Goal: Transaction & Acquisition: Book appointment/travel/reservation

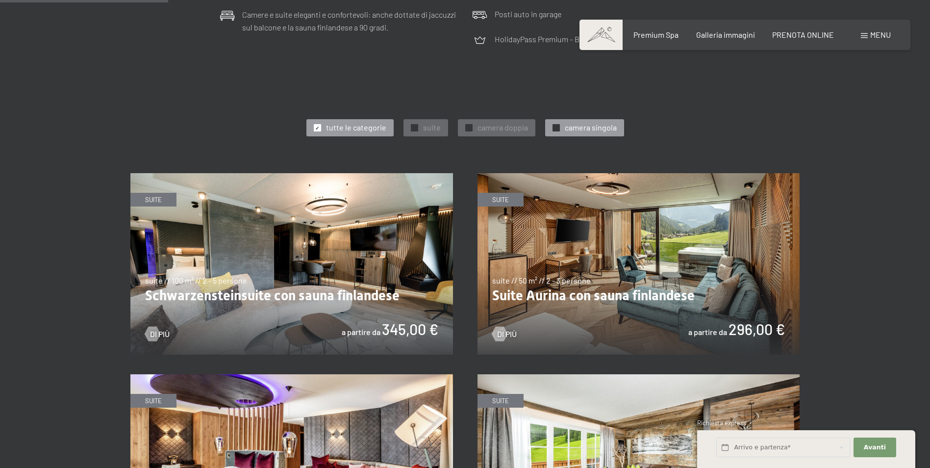
scroll to position [588, 0]
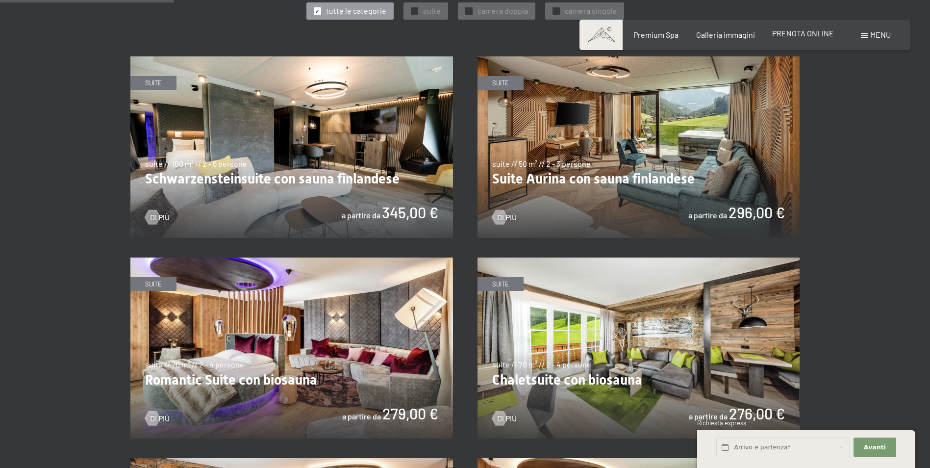
click at [810, 36] on span "PRENOTA ONLINE" at bounding box center [803, 32] width 62 height 9
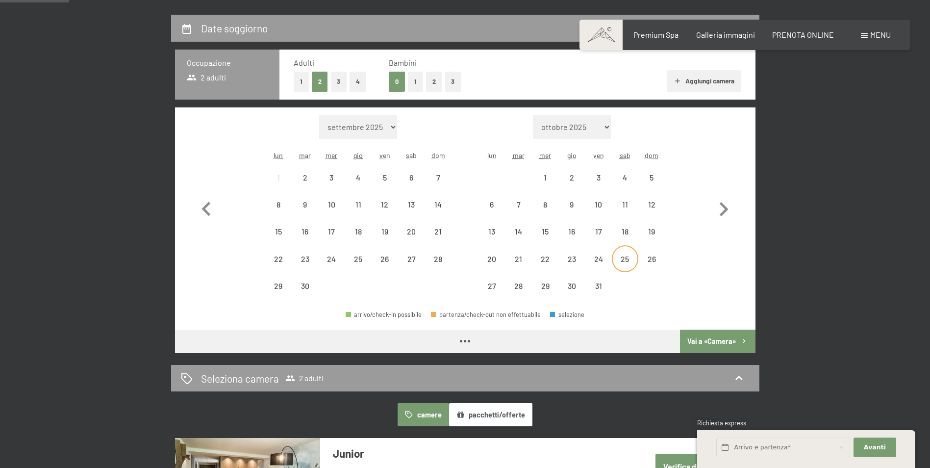
scroll to position [245, 0]
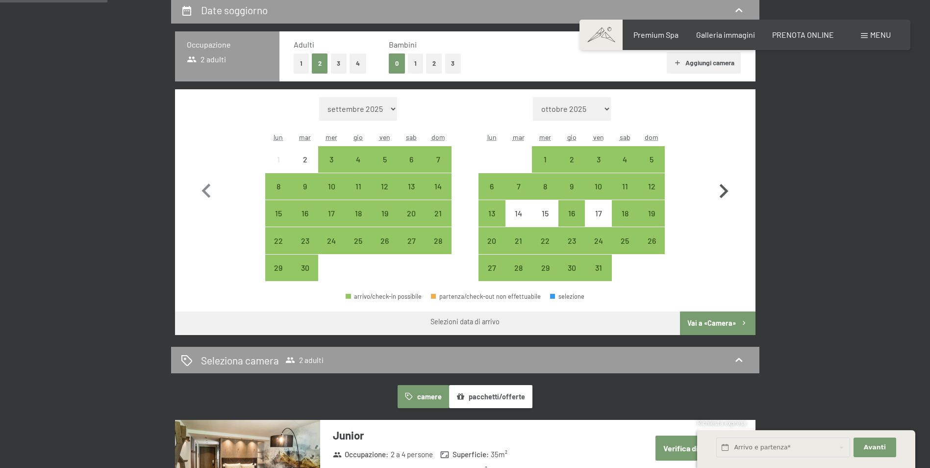
click at [728, 189] on icon "button" at bounding box center [723, 191] width 28 height 28
select select "2025-10-01"
select select "2025-11-01"
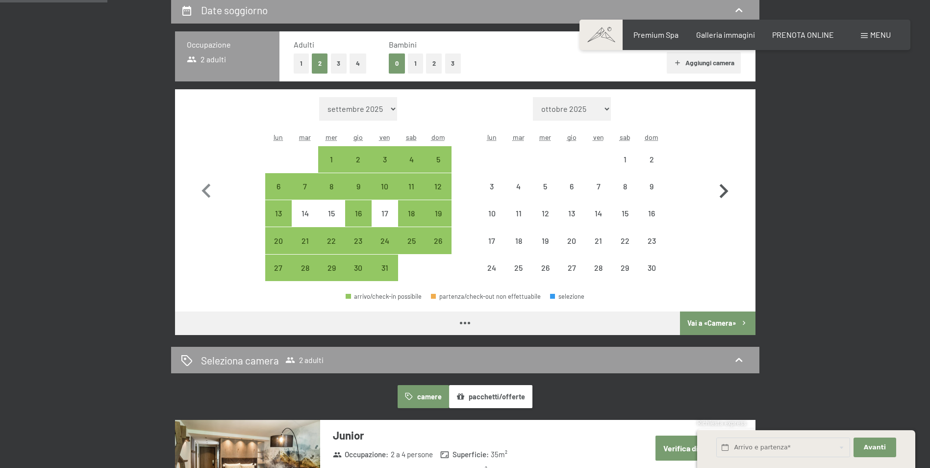
select select "2025-10-01"
select select "2025-11-01"
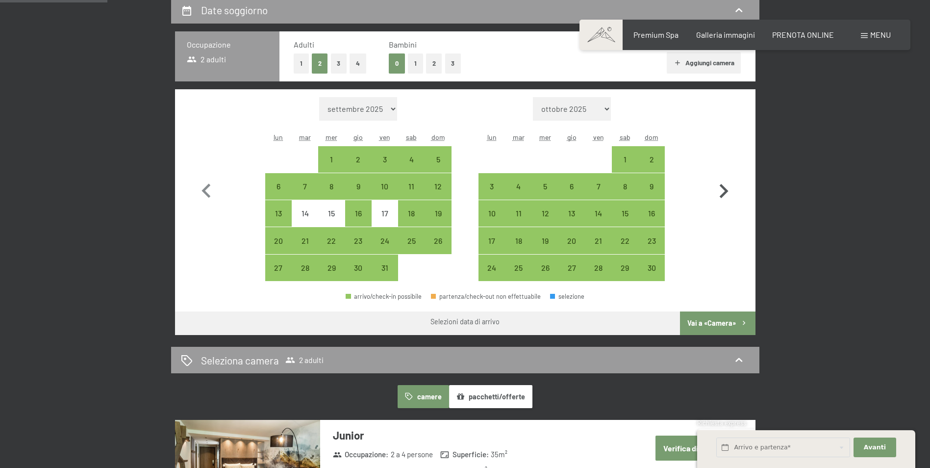
click at [722, 194] on icon "button" at bounding box center [723, 191] width 28 height 28
select select "2025-11-01"
select select "2025-12-01"
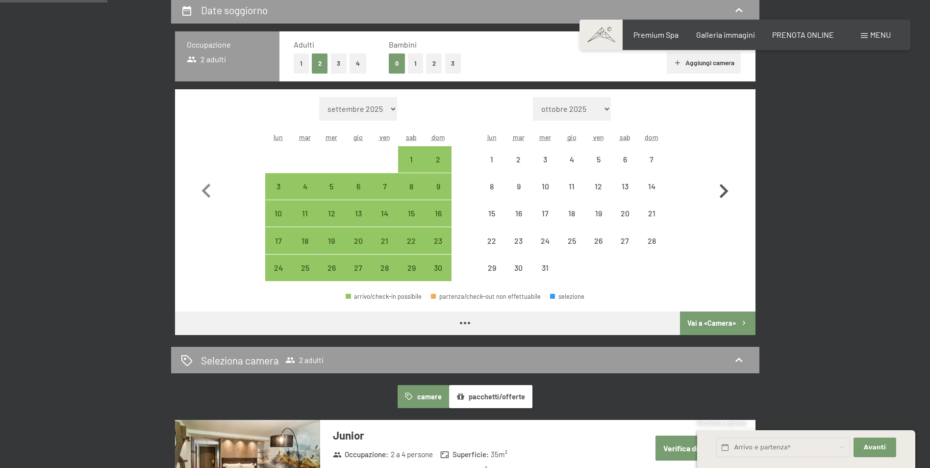
select select "2025-11-01"
select select "2025-12-01"
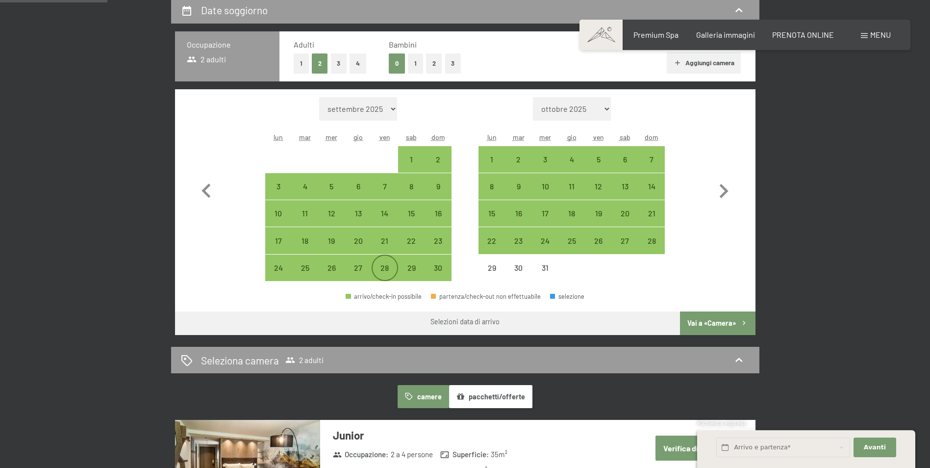
click at [386, 268] on div "28" at bounding box center [385, 276] width 25 height 25
select select "2025-11-01"
select select "2025-12-01"
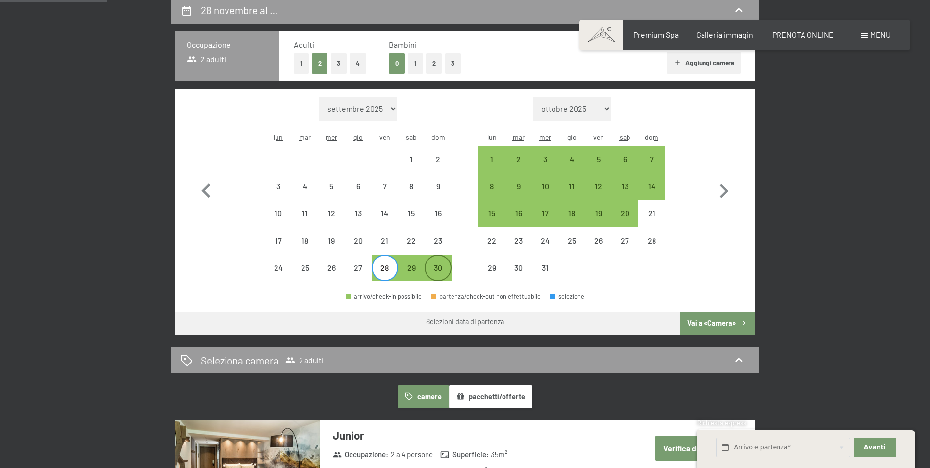
click at [441, 267] on div "30" at bounding box center [438, 276] width 25 height 25
select select "2025-11-01"
select select "2025-12-01"
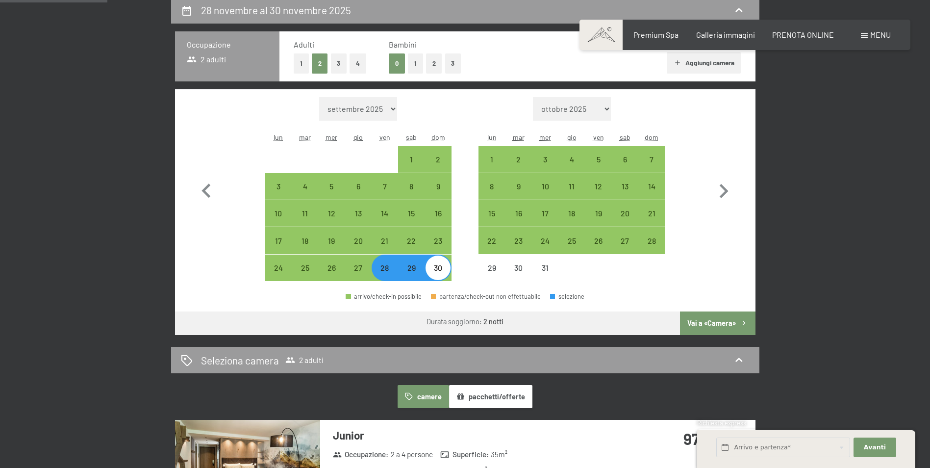
click at [729, 317] on button "Vai a «Camera»" at bounding box center [717, 323] width 75 height 24
select select "2025-11-01"
select select "2025-12-01"
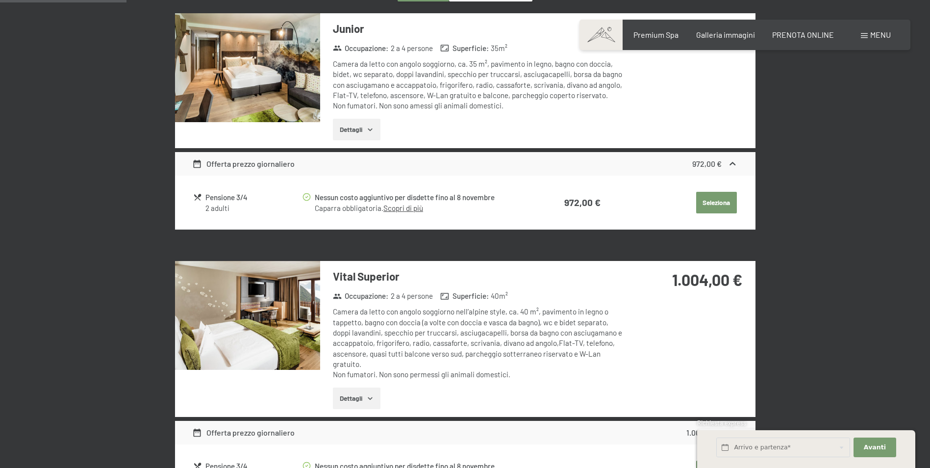
scroll to position [340, 0]
click at [402, 211] on link "Scopri di più" at bounding box center [403, 208] width 40 height 9
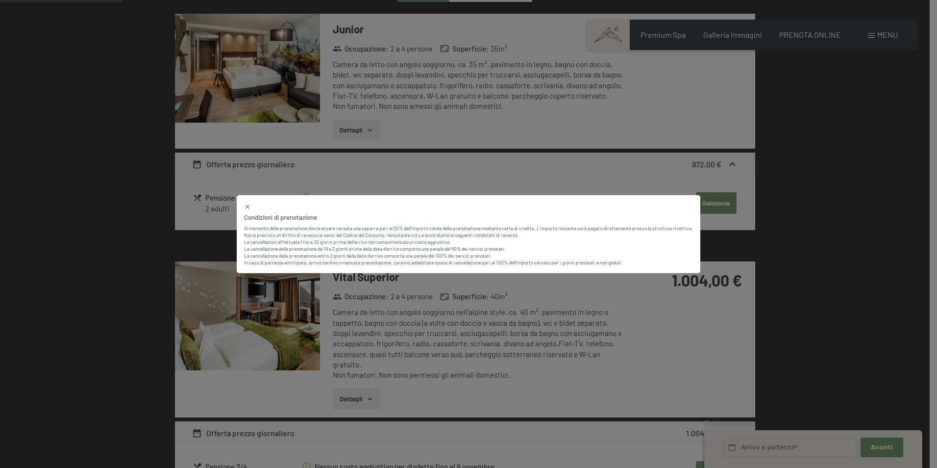
click at [245, 207] on icon at bounding box center [247, 206] width 7 height 7
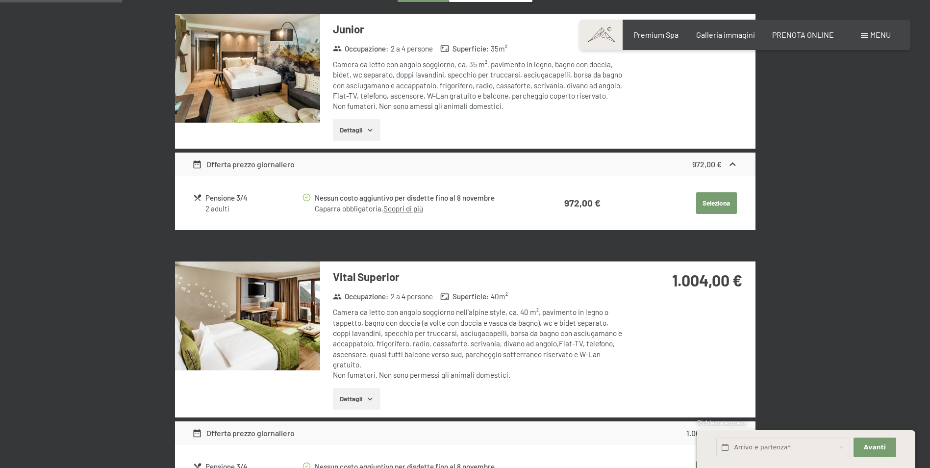
click at [718, 200] on button "Seleziona" at bounding box center [716, 203] width 41 height 22
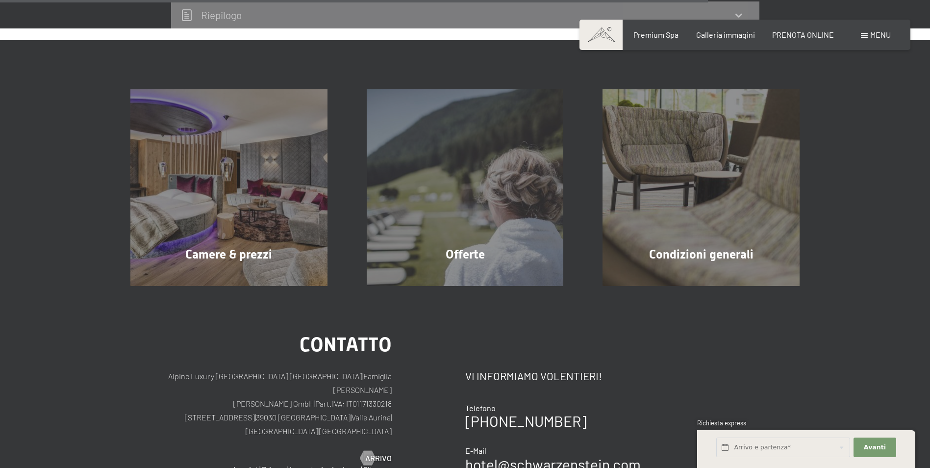
scroll to position [879, 0]
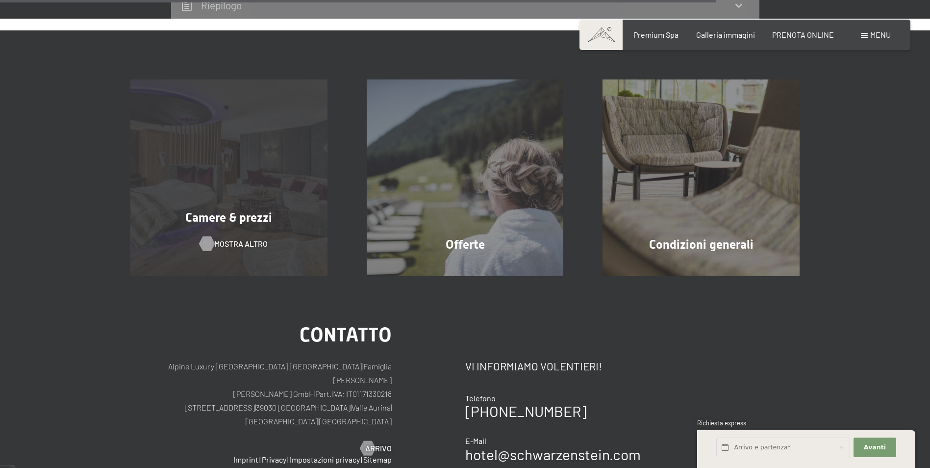
click at [222, 245] on span "mostra altro" at bounding box center [240, 243] width 53 height 11
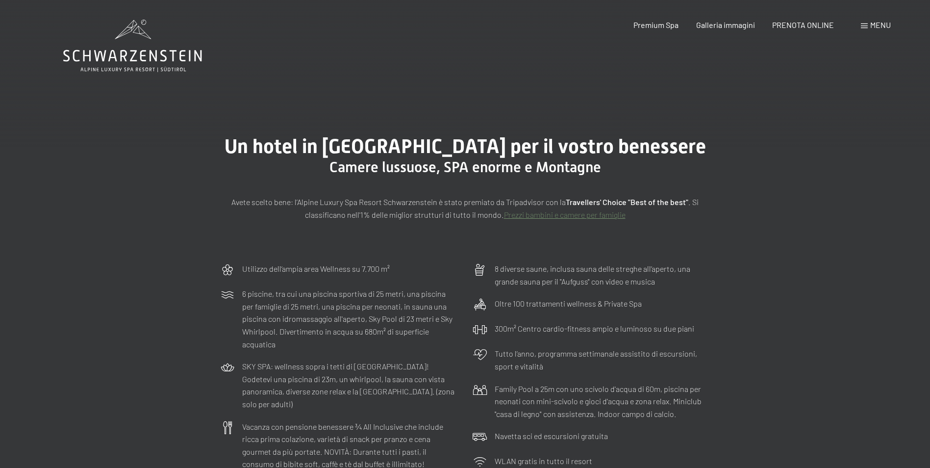
click at [129, 61] on icon at bounding box center [132, 46] width 139 height 52
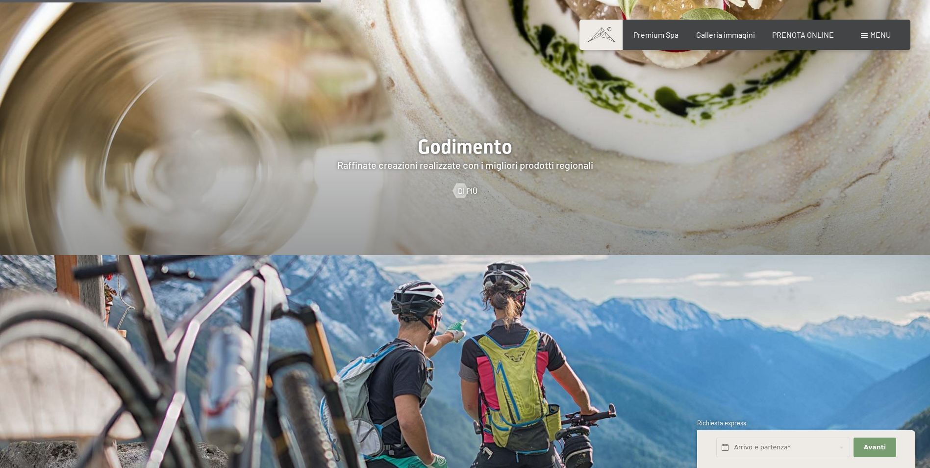
scroll to position [1912, 0]
